Goal: Task Accomplishment & Management: Manage account settings

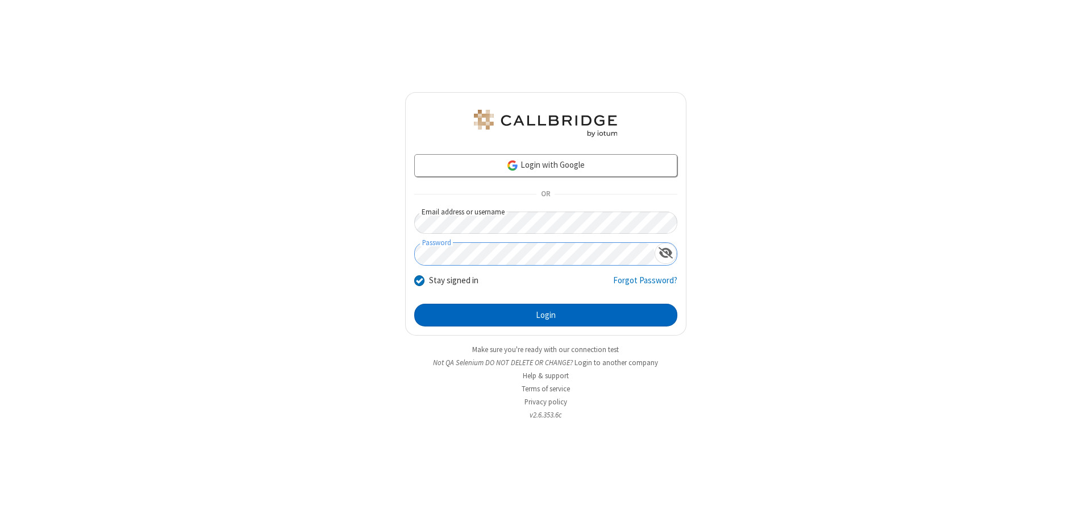
click at [546, 315] on button "Login" at bounding box center [545, 315] width 263 height 23
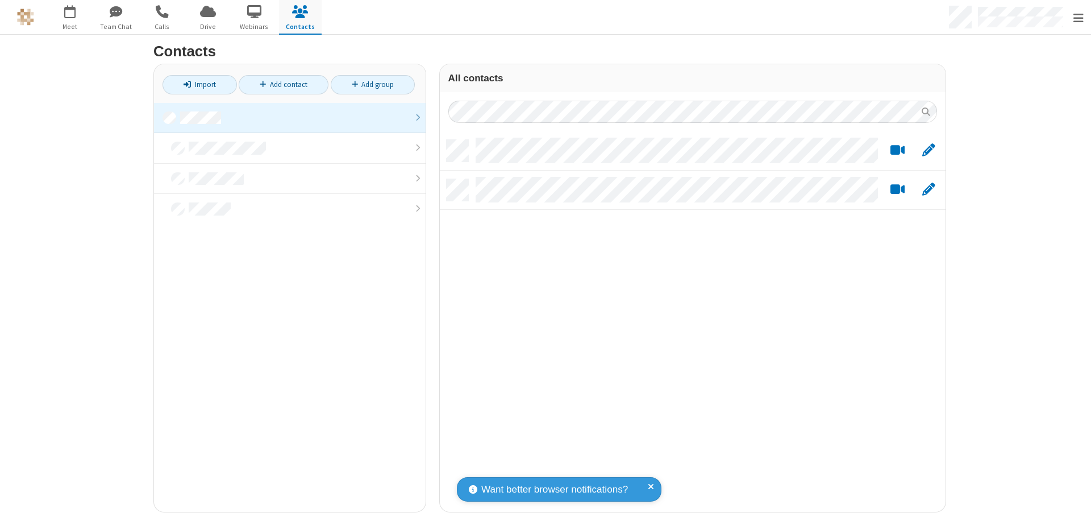
scroll to position [372, 497]
